Goal: Information Seeking & Learning: Learn about a topic

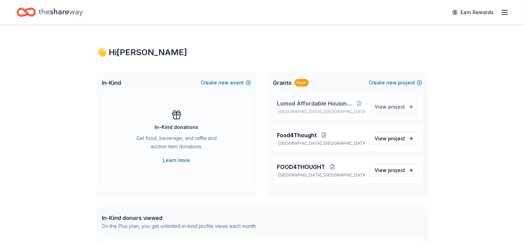
click at [338, 105] on span "Lomod Affordable Housing Project" at bounding box center [315, 103] width 77 height 8
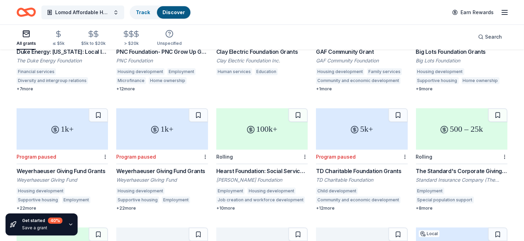
scroll to position [135, 0]
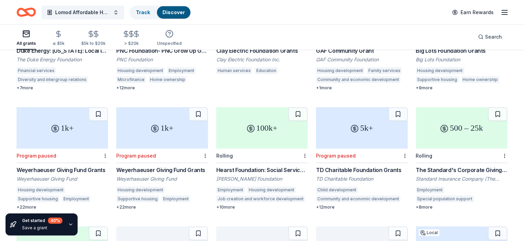
click at [262, 119] on div "100k+" at bounding box center [261, 127] width 91 height 41
click at [247, 204] on div "+ 10 more" at bounding box center [261, 207] width 91 height 6
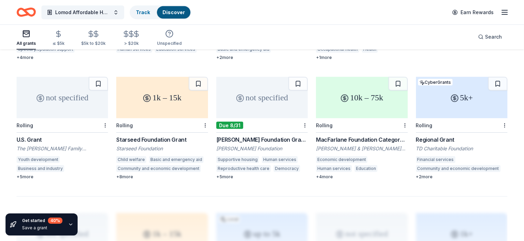
scroll to position [405, 0]
click at [260, 90] on div "not specified" at bounding box center [261, 96] width 91 height 41
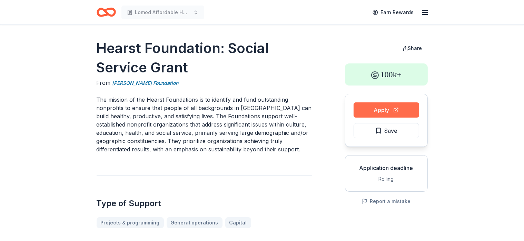
click at [384, 114] on button "Apply" at bounding box center [386, 109] width 66 height 15
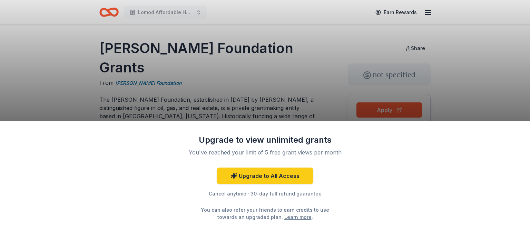
click at [384, 111] on div "Upgrade to view unlimited grants You've reached your limit of 5 free grant view…" at bounding box center [265, 120] width 530 height 241
click at [460, 80] on div "Upgrade to view unlimited grants You've reached your limit of 5 free grant view…" at bounding box center [265, 120] width 530 height 241
click at [288, 194] on div "Cancel anytime · 30-day full refund guarantee" at bounding box center [264, 194] width 179 height 8
click at [287, 217] on link "Learn more" at bounding box center [297, 216] width 27 height 7
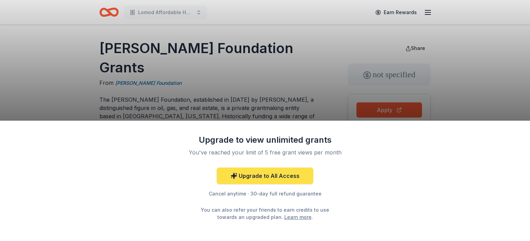
click at [273, 175] on link "Upgrade to All Access" at bounding box center [265, 176] width 97 height 17
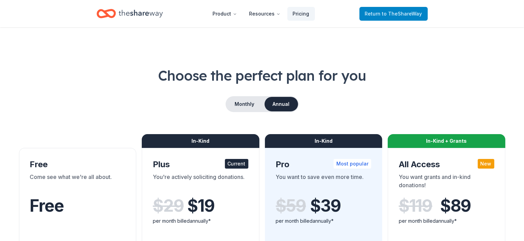
click at [398, 11] on span "to TheShareWay" at bounding box center [402, 14] width 40 height 6
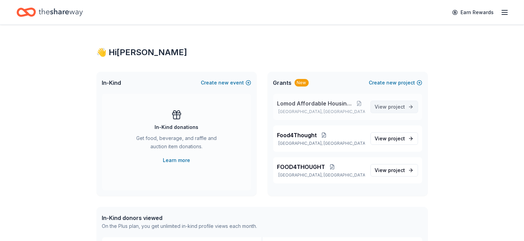
click at [397, 108] on span "project" at bounding box center [396, 107] width 17 height 6
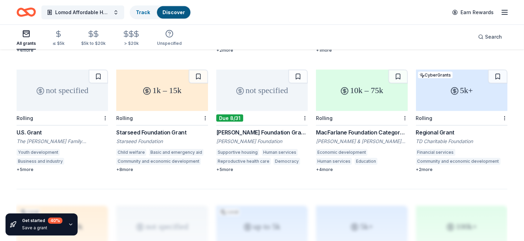
scroll to position [414, 0]
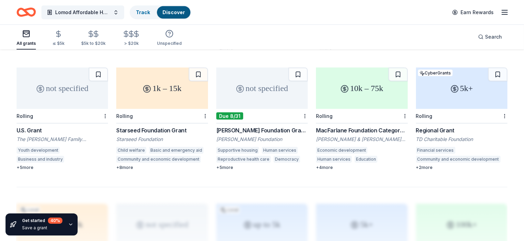
click at [438, 83] on div "5k+" at bounding box center [461, 88] width 91 height 41
click at [426, 83] on div "5k+" at bounding box center [461, 88] width 91 height 41
click at [453, 96] on div "5k+" at bounding box center [461, 88] width 91 height 41
click at [140, 36] on icon "button" at bounding box center [136, 34] width 8 height 8
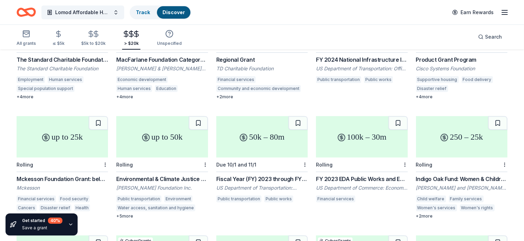
scroll to position [258, 0]
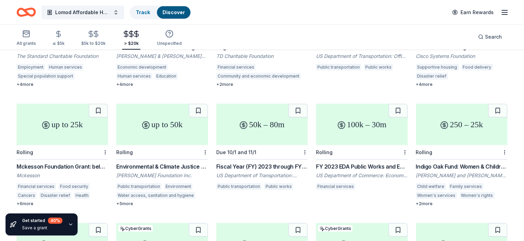
click at [81, 162] on div "Mckesson Foundation Grant: below $25,000" at bounding box center [62, 166] width 91 height 8
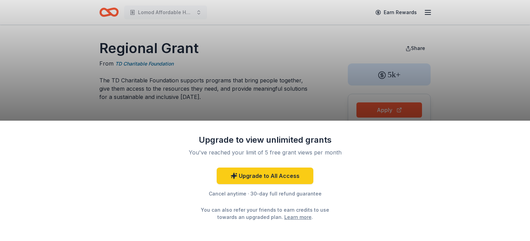
click at [404, 77] on div "Upgrade to view unlimited grants You've reached your limit of 5 free grant view…" at bounding box center [265, 120] width 530 height 241
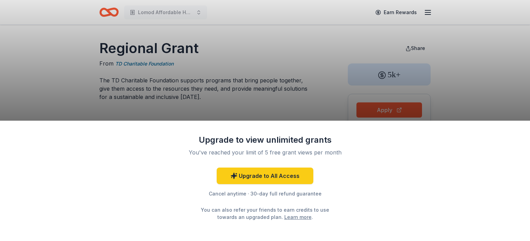
click at [404, 77] on div "Upgrade to view unlimited grants You've reached your limit of 5 free grant view…" at bounding box center [265, 120] width 530 height 241
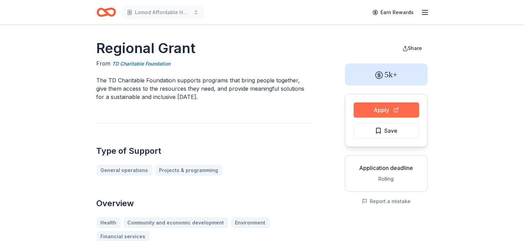
click at [400, 114] on button "Apply" at bounding box center [386, 109] width 66 height 15
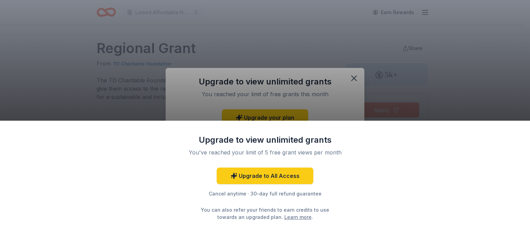
click at [356, 78] on div "Upgrade to view unlimited grants You've reached your limit of 5 free grant view…" at bounding box center [265, 120] width 530 height 241
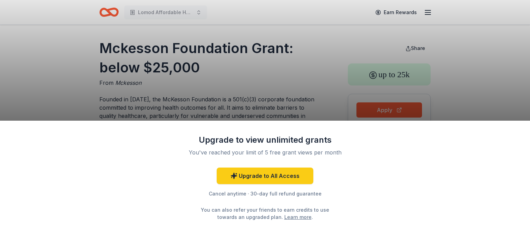
click at [177, 80] on div "Upgrade to view unlimited grants You've reached your limit of 5 free grant view…" at bounding box center [265, 120] width 530 height 241
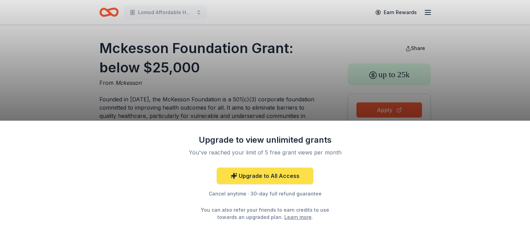
click at [252, 177] on link "Upgrade to All Access" at bounding box center [265, 176] width 97 height 17
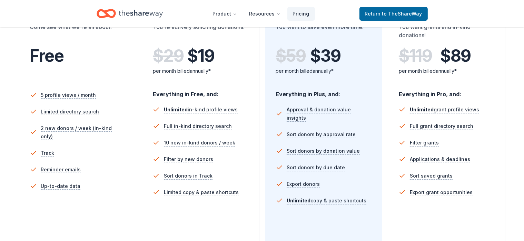
scroll to position [152, 0]
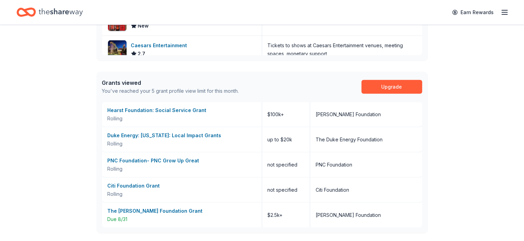
scroll to position [320, 0]
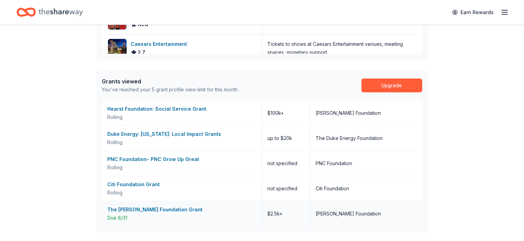
click at [177, 210] on div "The [PERSON_NAME] Foundation Grant" at bounding box center [182, 209] width 149 height 8
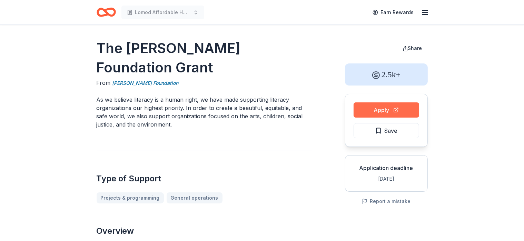
click at [374, 113] on button "Apply" at bounding box center [386, 109] width 66 height 15
click at [365, 109] on button "Apply" at bounding box center [386, 109] width 66 height 15
